Goal: Use online tool/utility: Utilize a website feature to perform a specific function

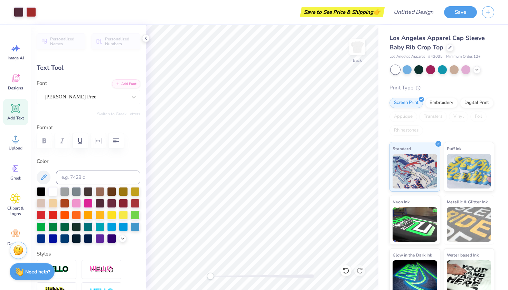
type input "2.07"
type input "1.26"
type input "2.45"
type input "1.84"
type input "1.58"
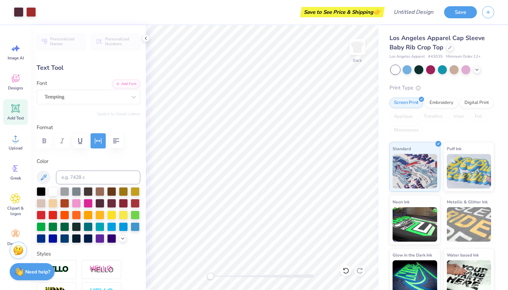
type input "3.93"
type input "1.59"
type input "0.87"
type input "4.06"
type input "1.51"
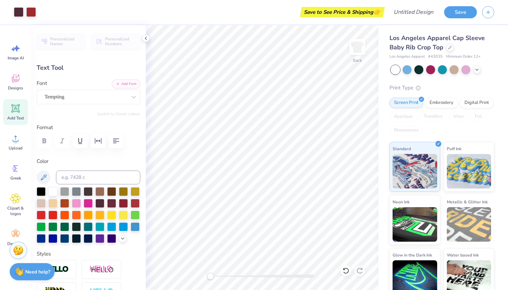
type input "1.31"
type input "3.93"
type input "0.38"
type input "0.61"
type input "4.27"
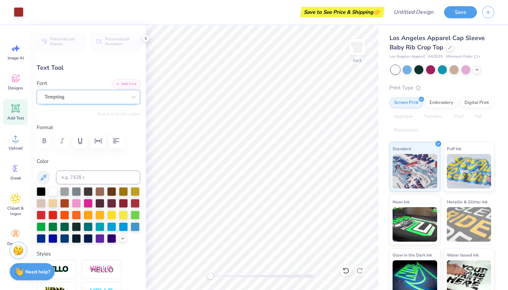
click at [90, 97] on div "Tempting" at bounding box center [86, 97] width 84 height 11
